Goal: Transaction & Acquisition: Subscribe to service/newsletter

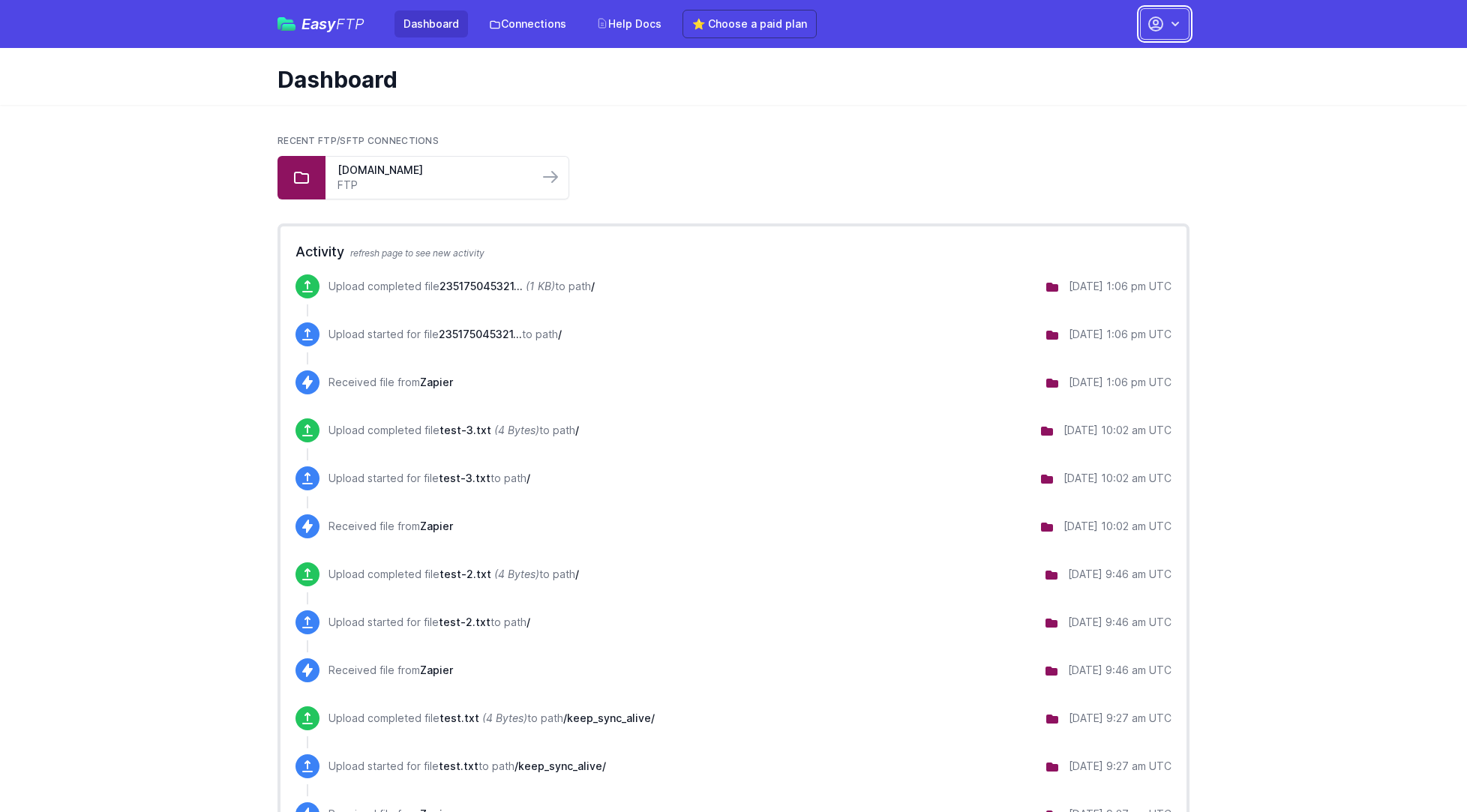
click at [1165, 30] on icon "button" at bounding box center [1156, 24] width 18 height 18
click at [1124, 65] on link "Account Settings" at bounding box center [1117, 63] width 144 height 27
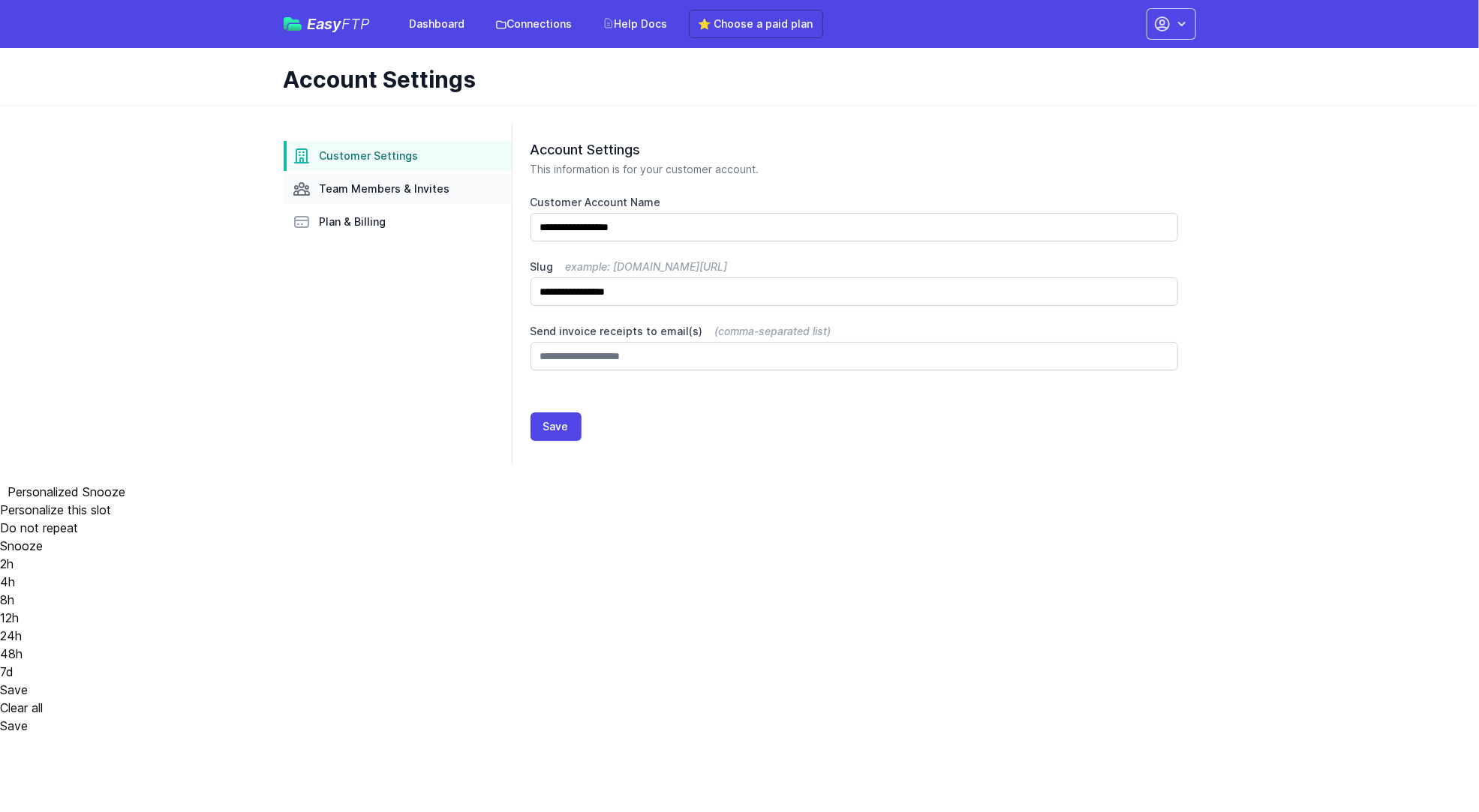
click at [365, 190] on span "Team Members & Invites" at bounding box center [385, 189] width 131 height 15
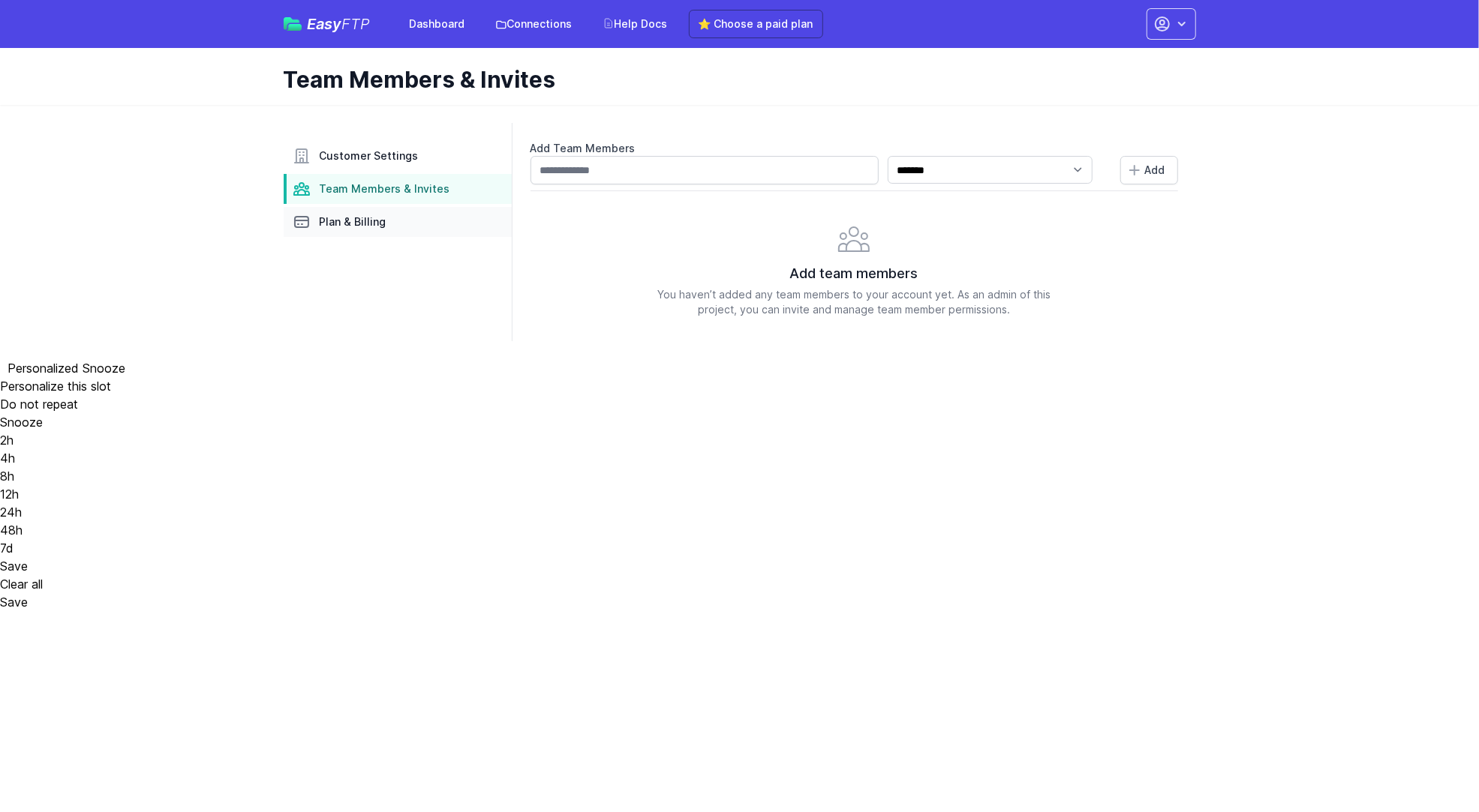
click at [370, 224] on span "Plan & Billing" at bounding box center [353, 222] width 67 height 15
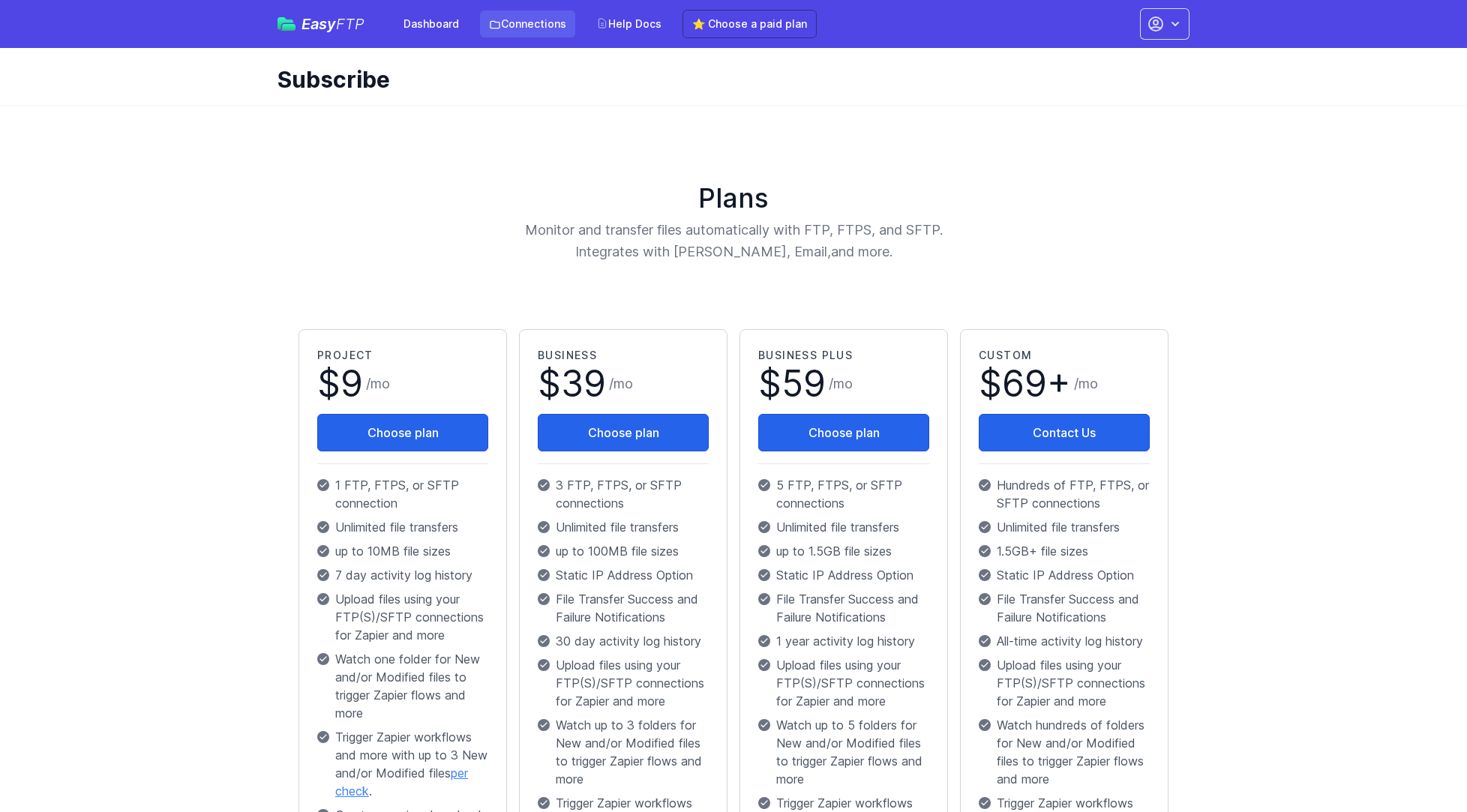
click at [513, 20] on link "Connections" at bounding box center [528, 24] width 96 height 27
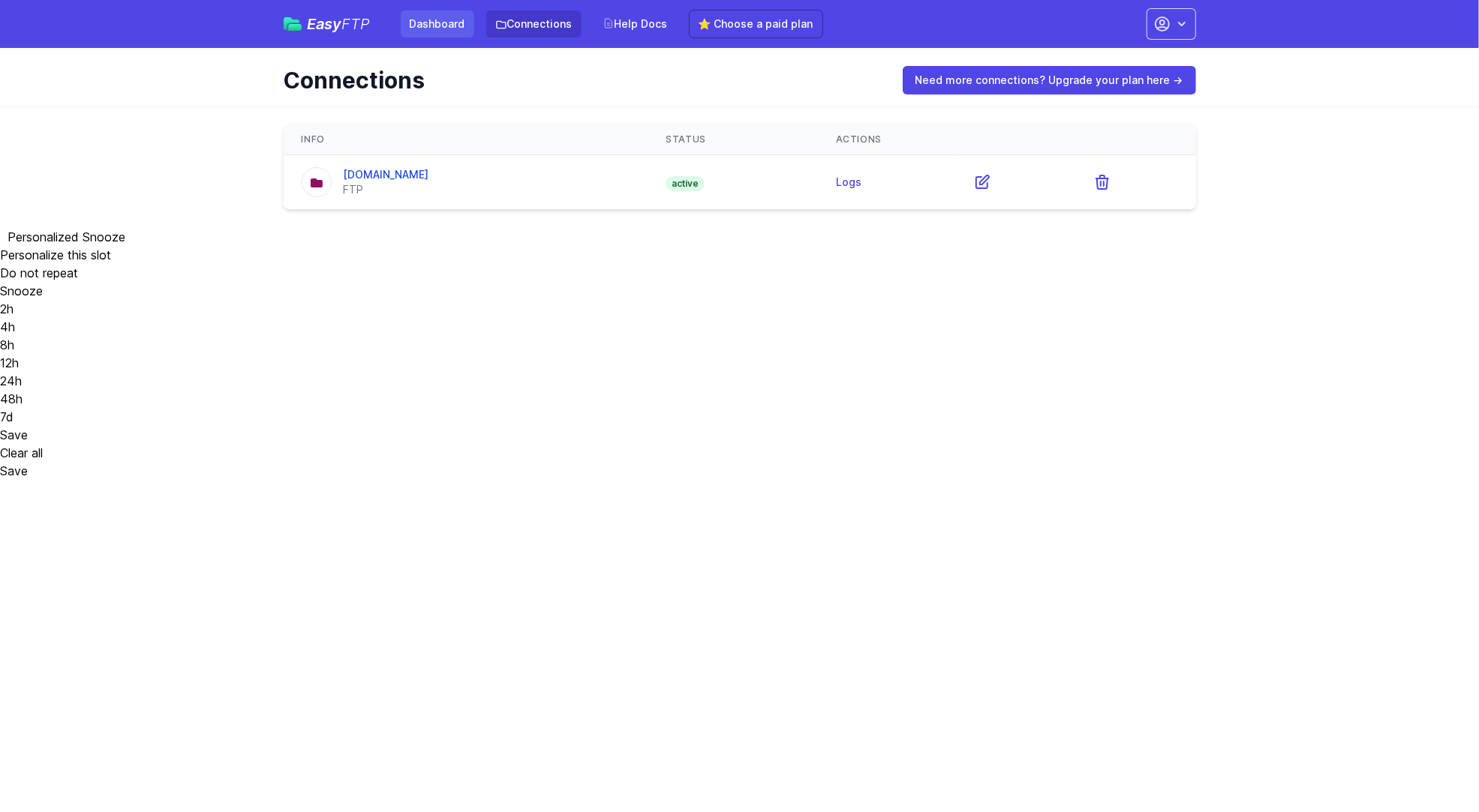
click at [437, 23] on link "Dashboard" at bounding box center [438, 24] width 73 height 27
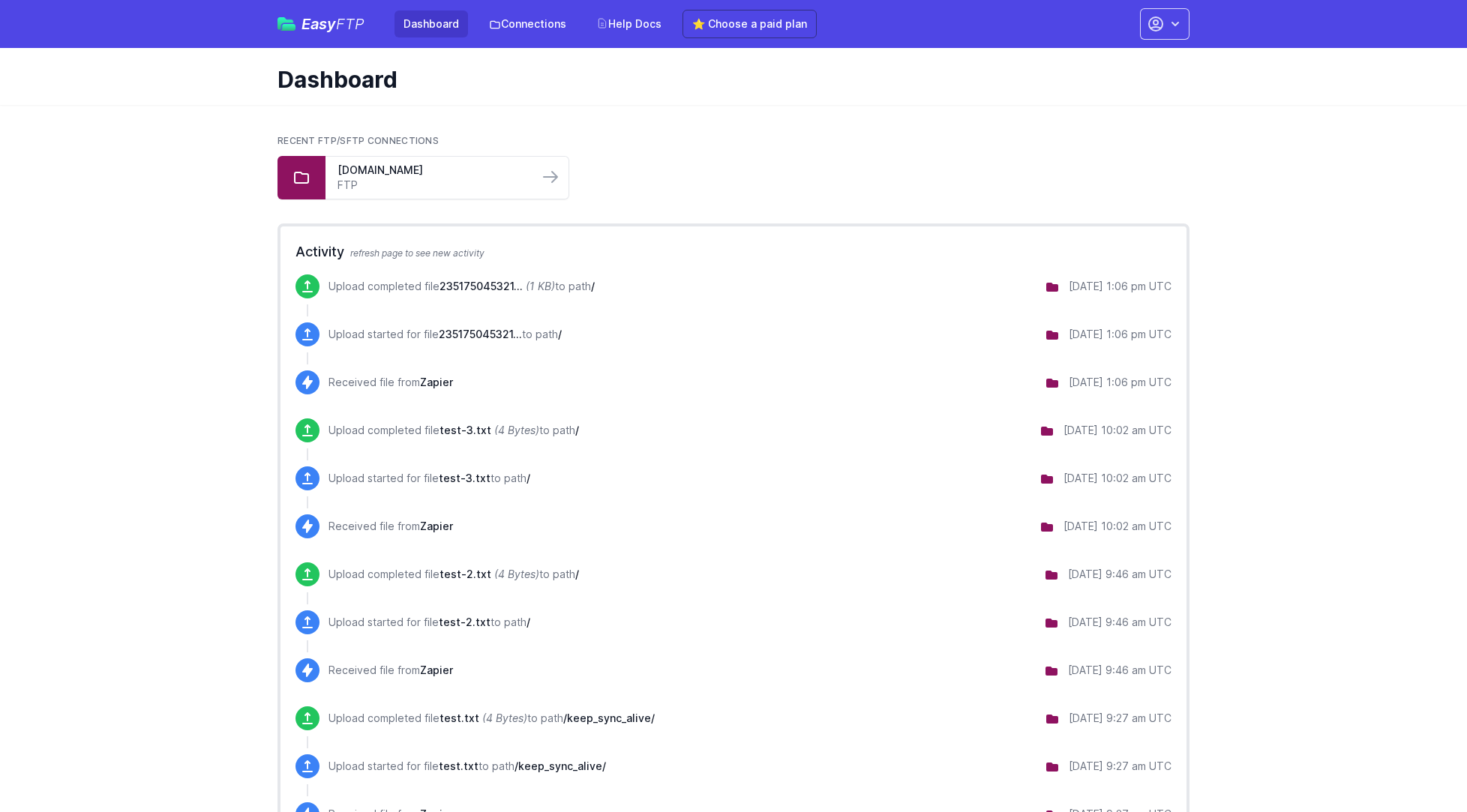
click at [348, 33] on div "Easy FTP Dashboard Connections Help Docs ⭐ Choose a paid plan" at bounding box center [547, 24] width 539 height 29
click at [337, 30] on span "FTP" at bounding box center [351, 24] width 29 height 18
click at [758, 25] on link "⭐ Choose a paid plan" at bounding box center [750, 24] width 134 height 29
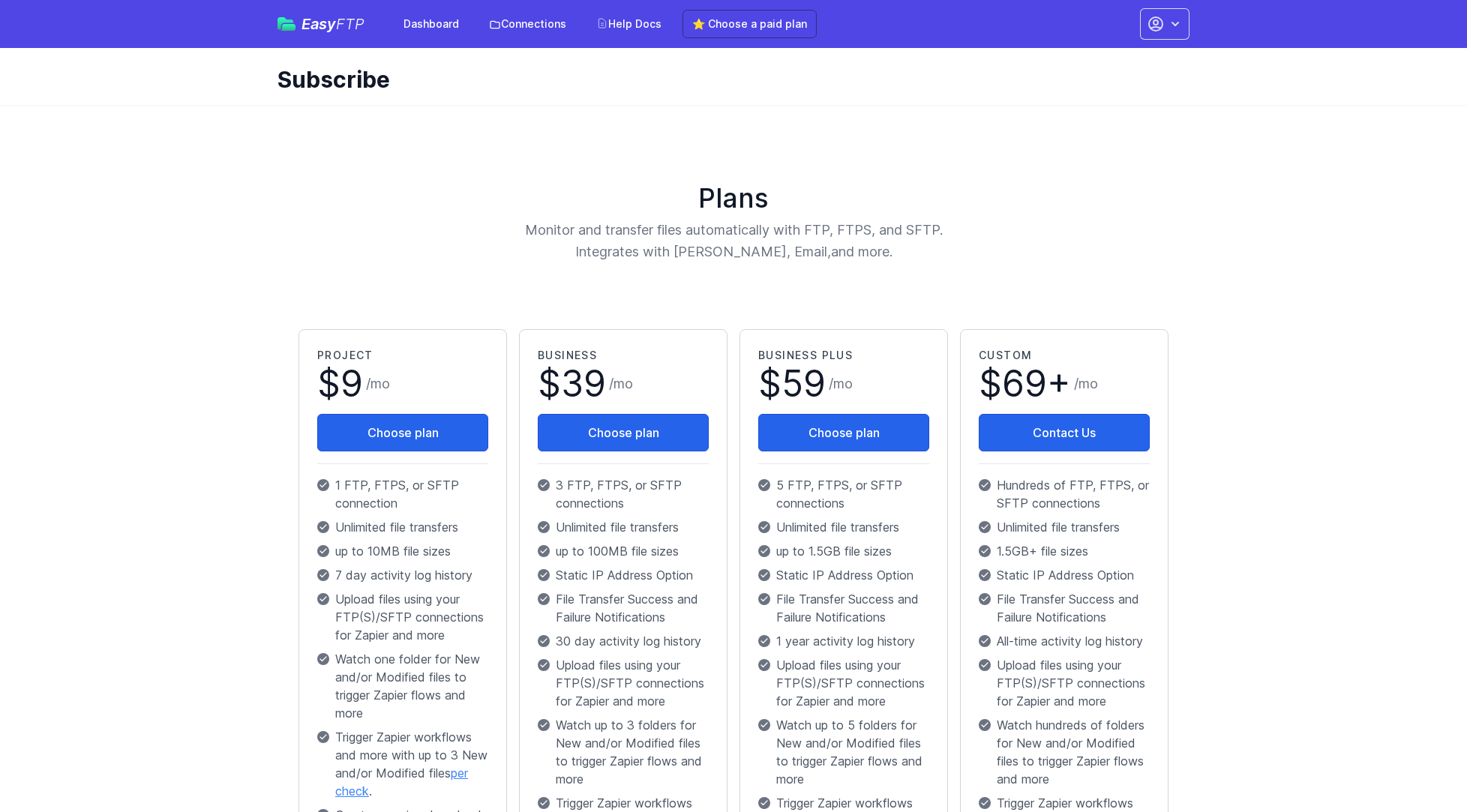
click at [326, 27] on span "Easy FTP" at bounding box center [333, 23] width 63 height 15
